Goal: Transaction & Acquisition: Purchase product/service

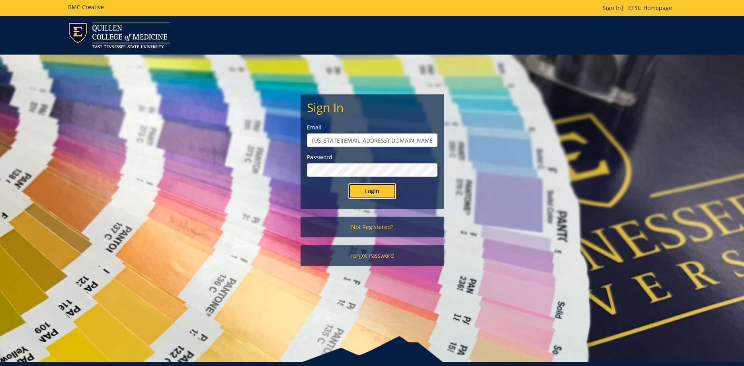
click at [365, 191] on input "Login" at bounding box center [372, 191] width 48 height 16
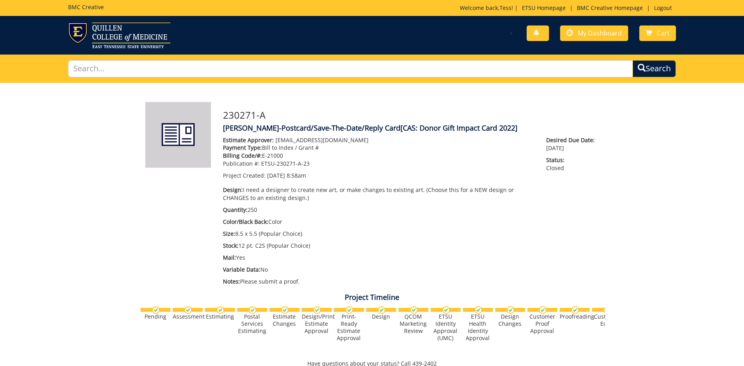
scroll to position [486, 0]
click at [585, 35] on span "My Dashboard" at bounding box center [599, 33] width 44 height 9
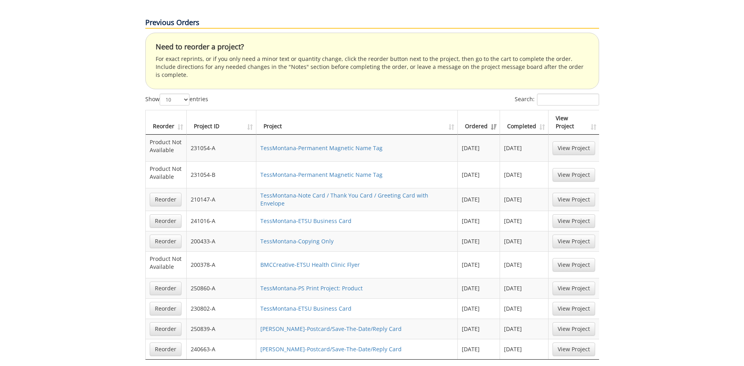
scroll to position [528, 0]
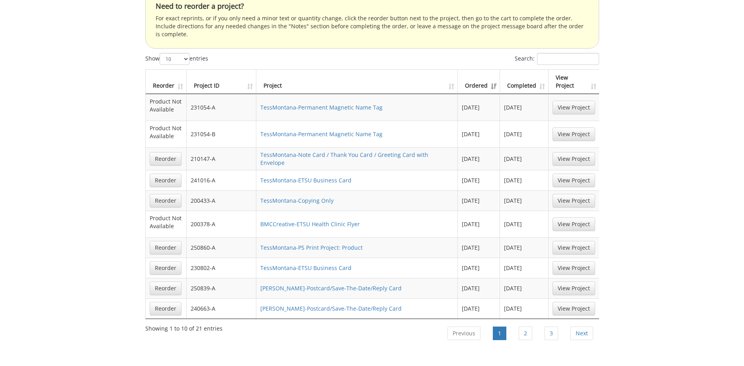
click at [541, 70] on th "Completed" at bounding box center [524, 82] width 49 height 24
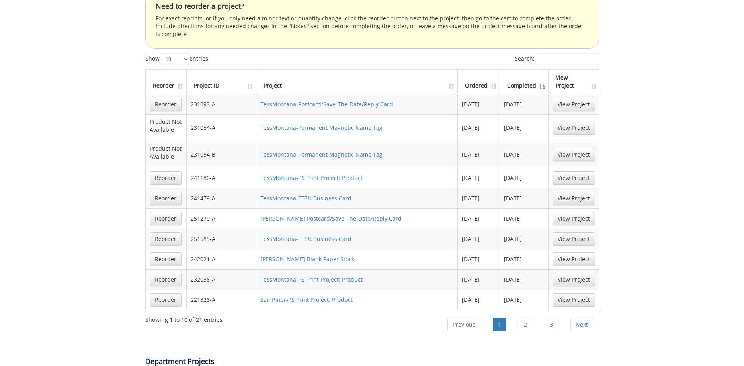
click at [541, 70] on th "Completed" at bounding box center [524, 82] width 49 height 24
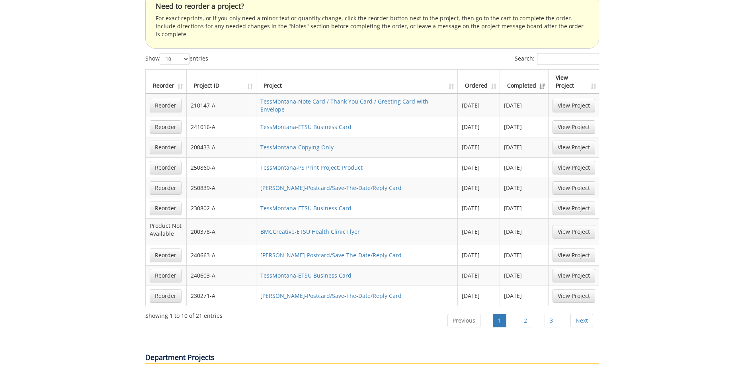
click at [541, 70] on th "Completed" at bounding box center [524, 82] width 49 height 24
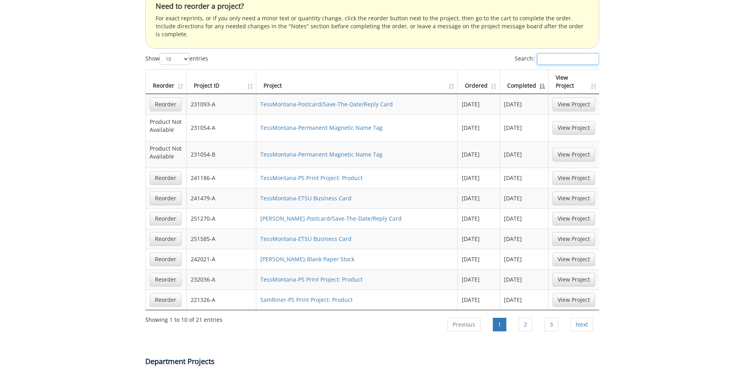
click at [549, 53] on input "Search:" at bounding box center [568, 59] width 62 height 12
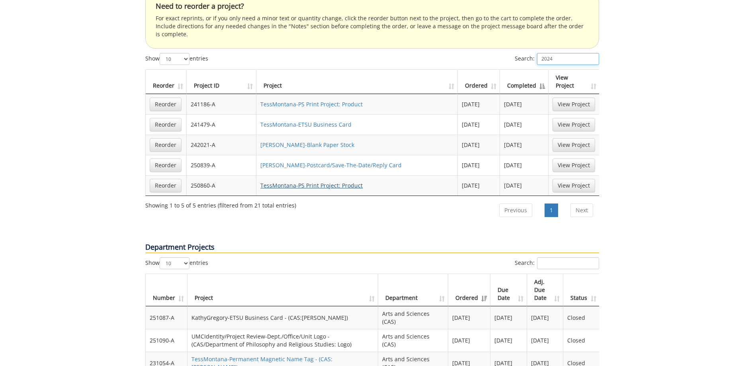
type input "2024"
click at [320, 181] on link "TessMontana-PS Print Project: Product" at bounding box center [311, 185] width 102 height 8
click at [170, 179] on link "Reorder" at bounding box center [166, 186] width 32 height 14
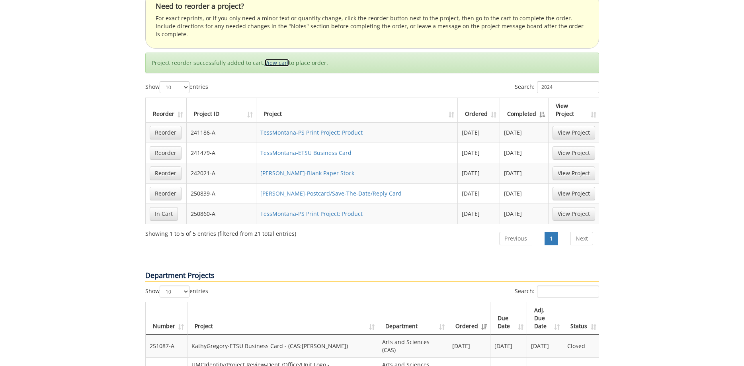
click at [274, 59] on link "View cart" at bounding box center [277, 63] width 24 height 8
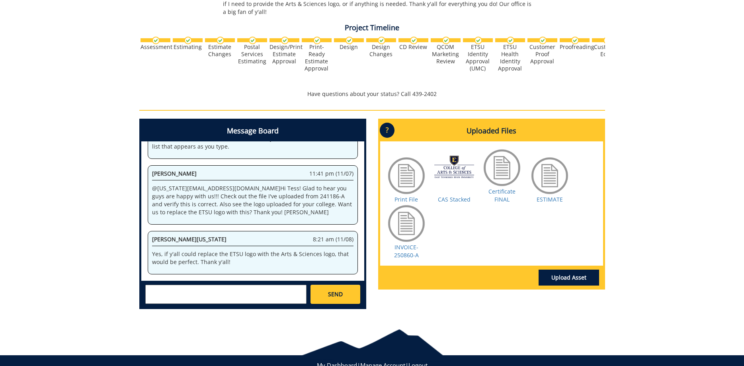
scroll to position [284, 0]
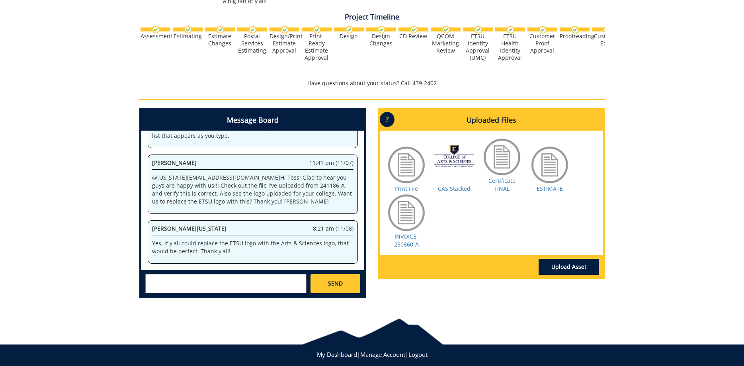
click at [500, 170] on div at bounding box center [502, 157] width 40 height 40
click at [505, 181] on link "Certificate FINAL" at bounding box center [501, 185] width 27 height 16
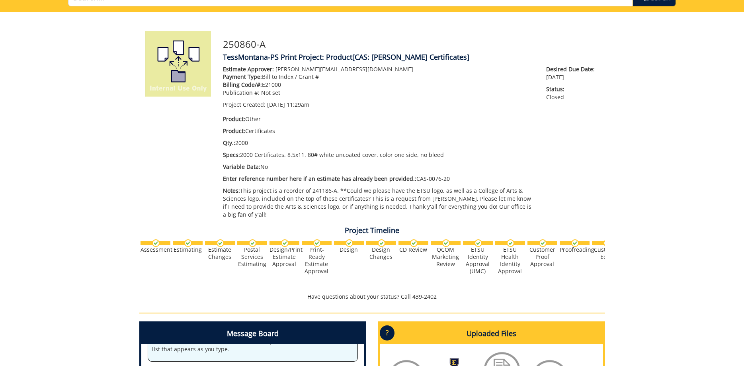
scroll to position [0, 0]
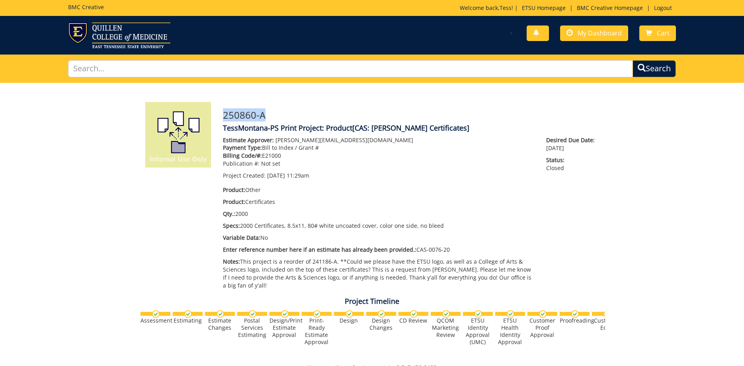
drag, startPoint x: 272, startPoint y: 115, endPoint x: 224, endPoint y: 116, distance: 48.2
click at [224, 116] on h3 "250860-A" at bounding box center [411, 115] width 376 height 10
click at [279, 104] on div "250860-A TessMontana-PS Print Project: Product [CAS: Blank Dean Certificates] E…" at bounding box center [411, 197] width 388 height 191
click at [252, 114] on h3 "250860-A" at bounding box center [411, 115] width 376 height 10
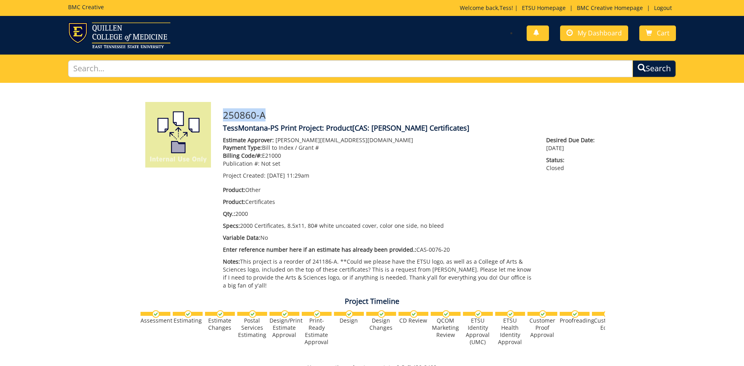
drag, startPoint x: 267, startPoint y: 116, endPoint x: 225, endPoint y: 116, distance: 41.8
click at [224, 117] on h3 "250860-A" at bounding box center [411, 115] width 376 height 10
copy h3 "250860-A"
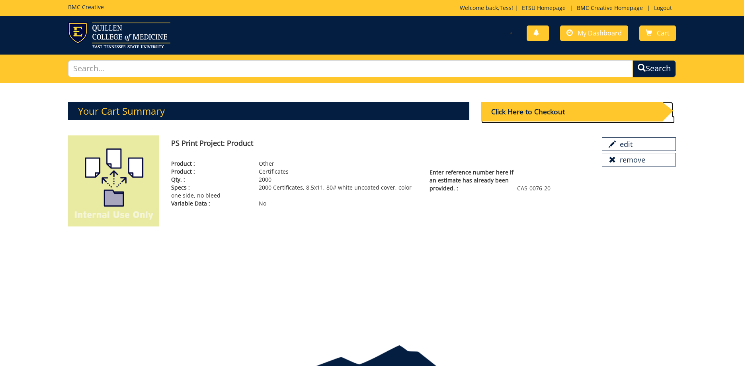
click at [529, 105] on div "Click Here to Checkout" at bounding box center [571, 112] width 181 height 20
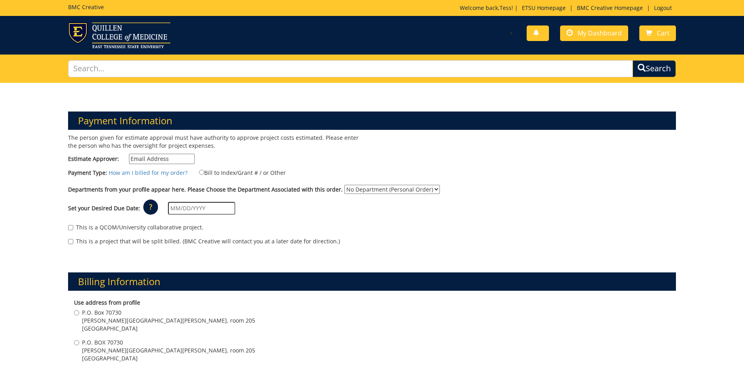
click at [193, 156] on input "Estimate Approver:" at bounding box center [162, 159] width 66 height 10
type input "[PERSON_NAME][EMAIL_ADDRESS][DOMAIN_NAME]"
click at [201, 173] on input "Bill to Index/Grant # / or Other" at bounding box center [201, 172] width 5 height 5
radio input "true"
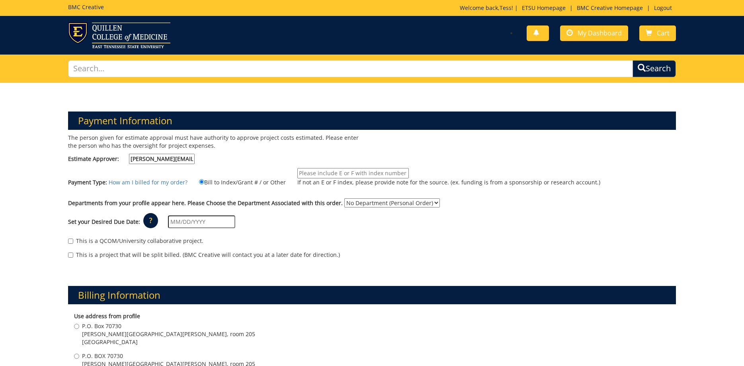
click at [347, 174] on input "If not an E or F index, please provide note for the source. (ex. funding is fro…" at bounding box center [352, 173] width 111 height 10
type input "E21000"
click at [220, 221] on input "text" at bounding box center [201, 221] width 67 height 13
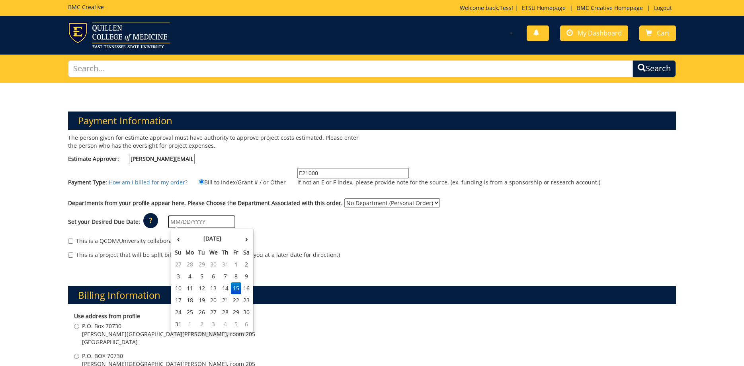
click at [220, 221] on input "text" at bounding box center [201, 221] width 67 height 13
click at [233, 301] on td "22" at bounding box center [236, 300] width 11 height 12
type input "[DATE]"
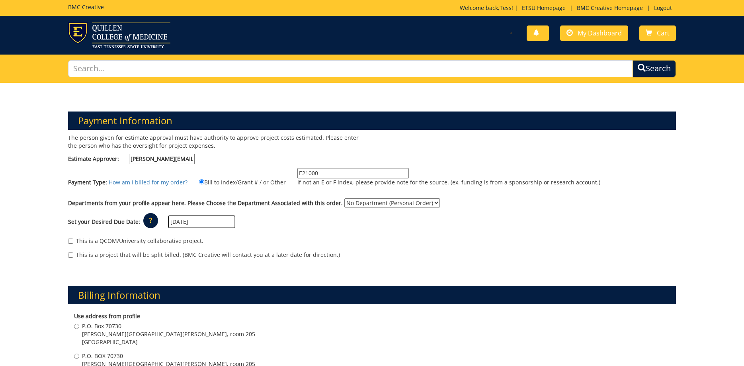
click at [344, 198] on select "No Department (Personal Order) Arts and Sciences (CAS)" at bounding box center [392, 202] width 96 height 9
select select "15"
click option "Arts and Sciences (CAS)" at bounding box center [0, 0] width 0 height 0
click at [315, 220] on div "Set your Desired Due Date: ? × How long will my project take to finish? : Pleas…" at bounding box center [372, 222] width 620 height 22
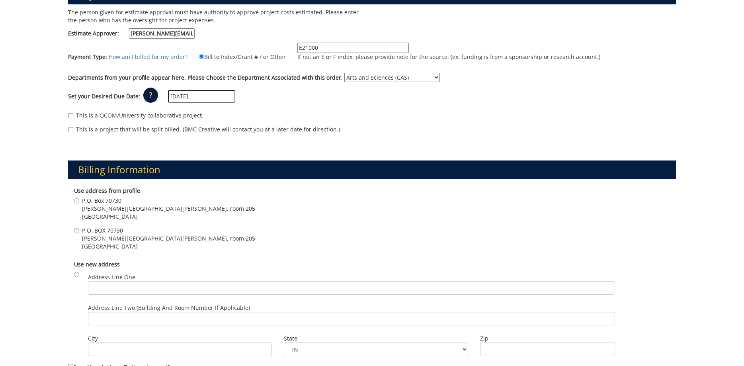
scroll to position [162, 0]
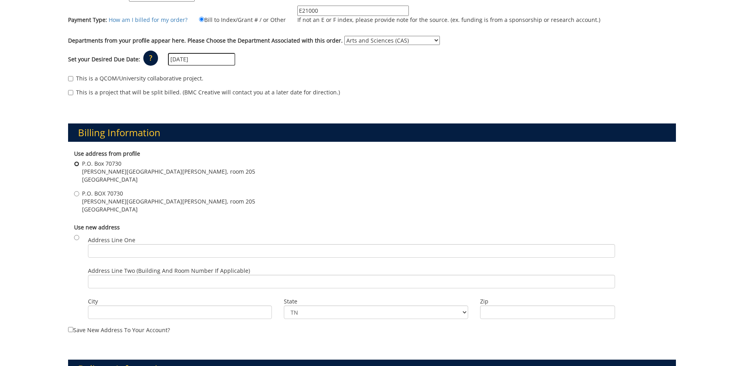
click at [75, 163] on input "P.O. [STREET_ADDRESS][PERSON_NAME][PERSON_NAME]" at bounding box center [76, 163] width 5 height 5
radio input "true"
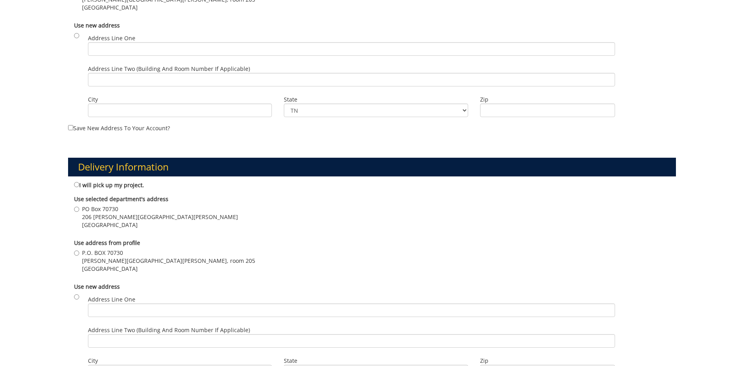
scroll to position [365, 0]
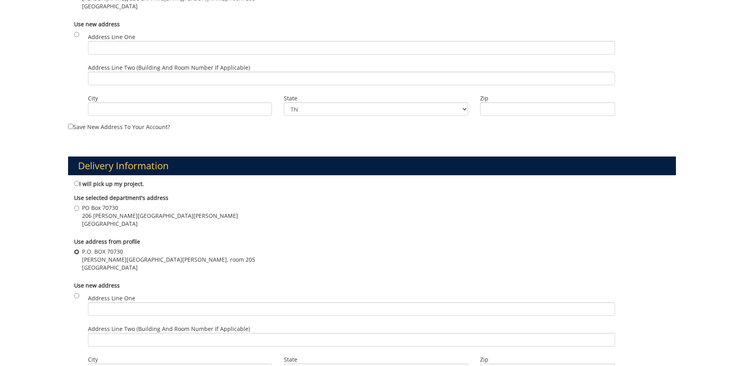
click at [76, 251] on input "P.O. [STREET_ADDRESS][PERSON_NAME][PERSON_NAME]" at bounding box center [76, 251] width 5 height 5
radio input "true"
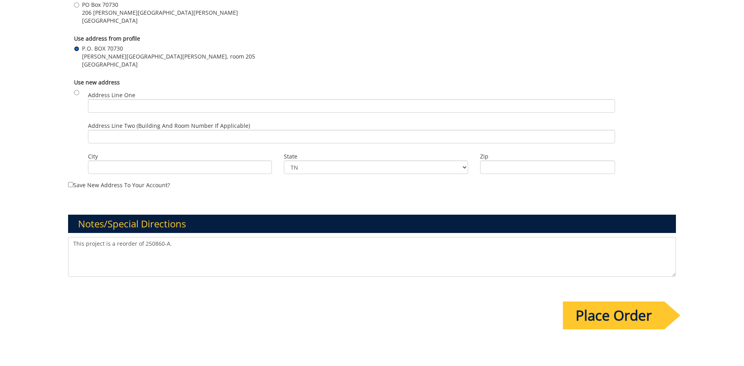
scroll to position [609, 0]
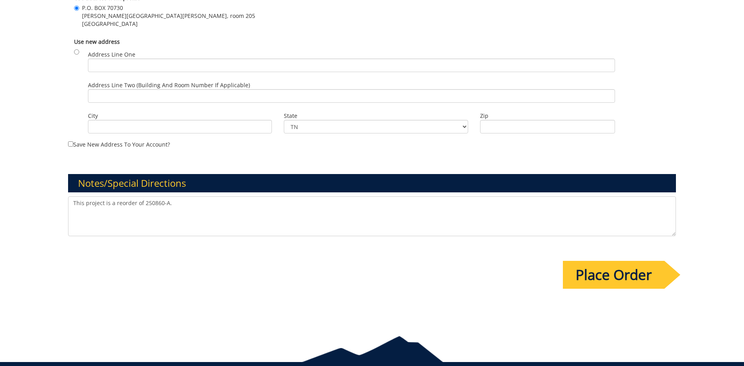
click at [122, 227] on textarea "This project is a reorder of 250860-A." at bounding box center [372, 216] width 608 height 40
click at [211, 204] on textarea "This project is a reorder of 250860-A." at bounding box center [372, 216] width 608 height 40
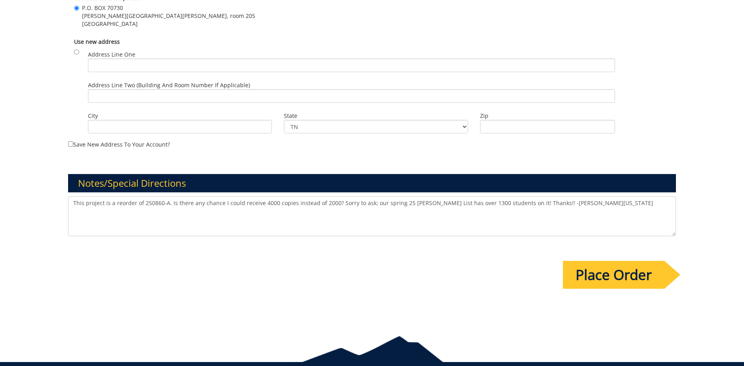
type textarea "This project is a reorder of 250860-A. Is there any chance I could receive 4000…"
click at [614, 273] on input "Place Order" at bounding box center [613, 275] width 101 height 28
